Goal: Task Accomplishment & Management: Manage account settings

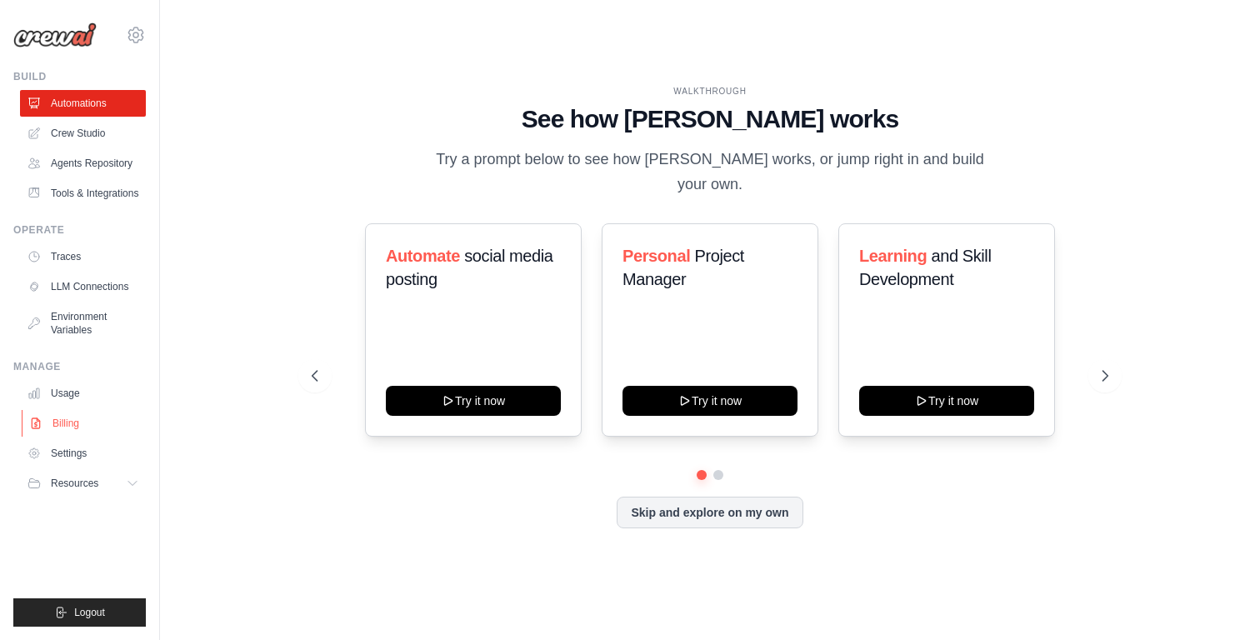
click at [83, 424] on link "Billing" at bounding box center [85, 423] width 126 height 27
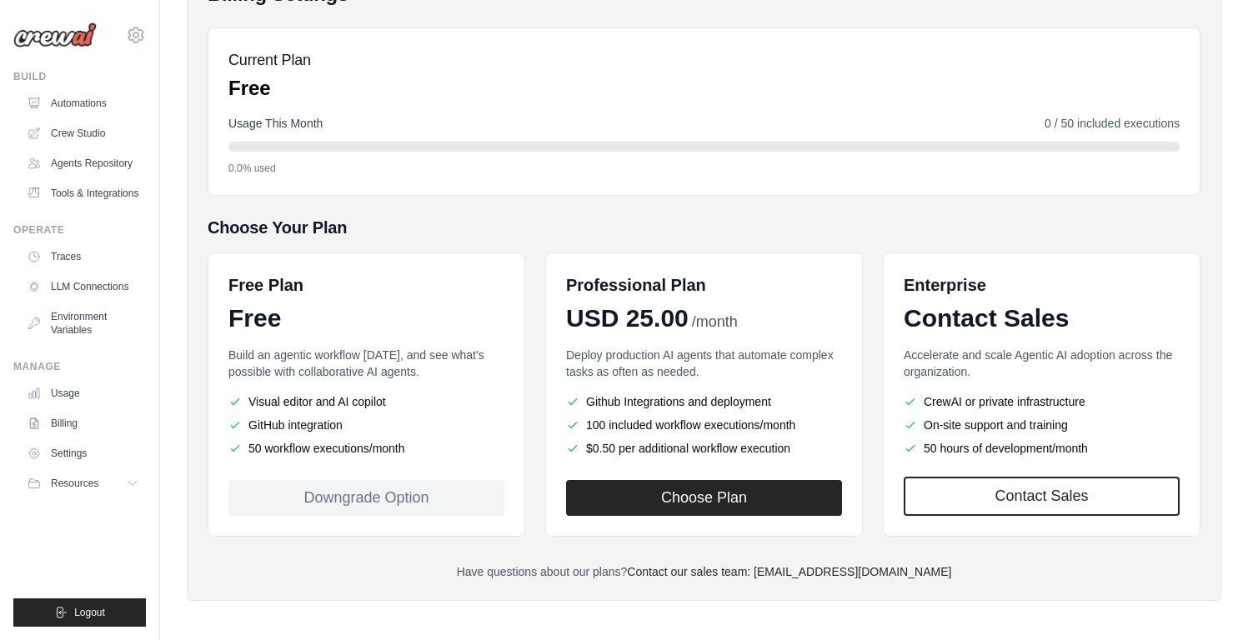
scroll to position [169, 0]
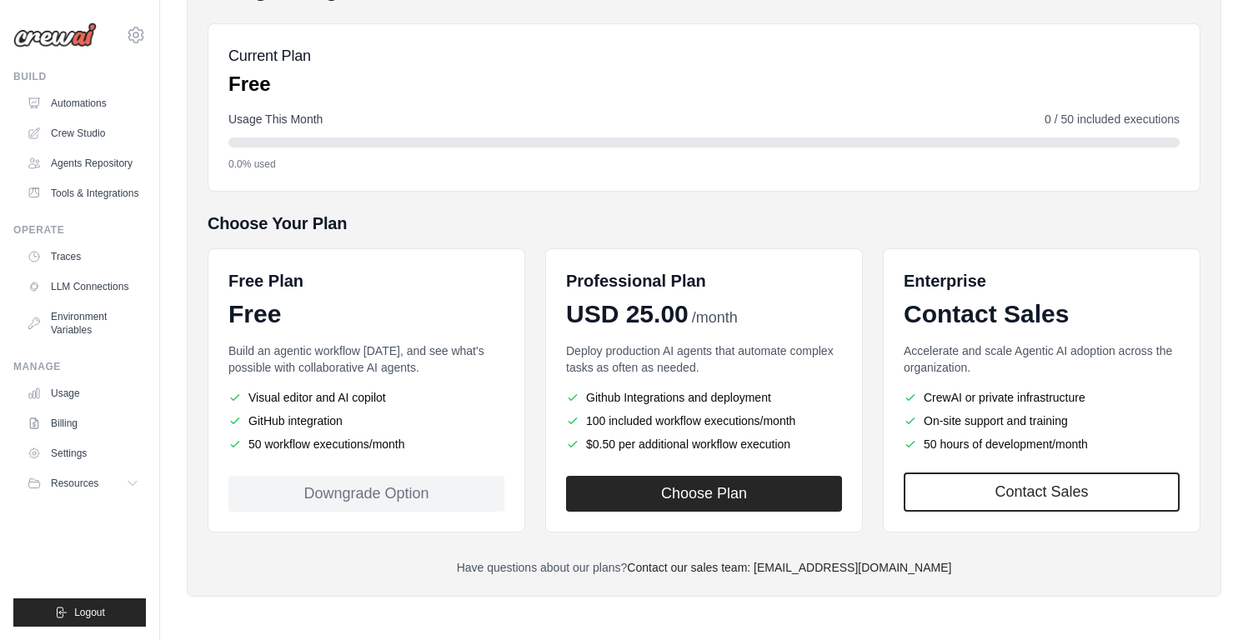
click at [447, 498] on div "Downgrade Option" at bounding box center [366, 494] width 276 height 36
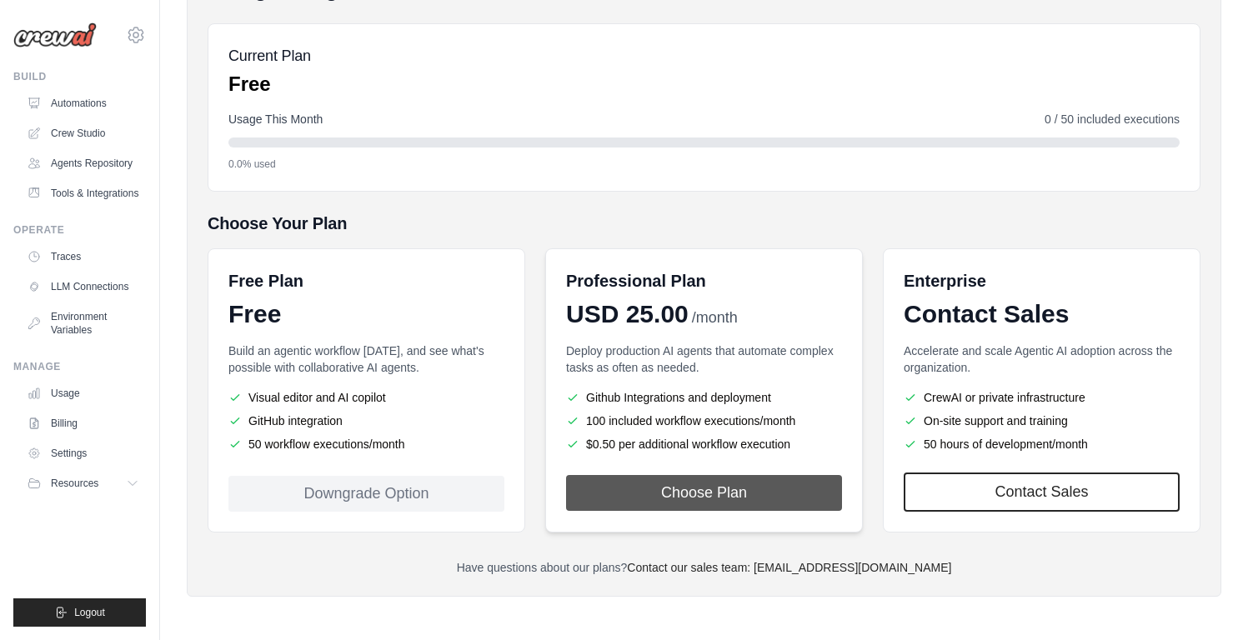
click at [595, 499] on button "Choose Plan" at bounding box center [704, 493] width 276 height 36
